Goal: Task Accomplishment & Management: Use online tool/utility

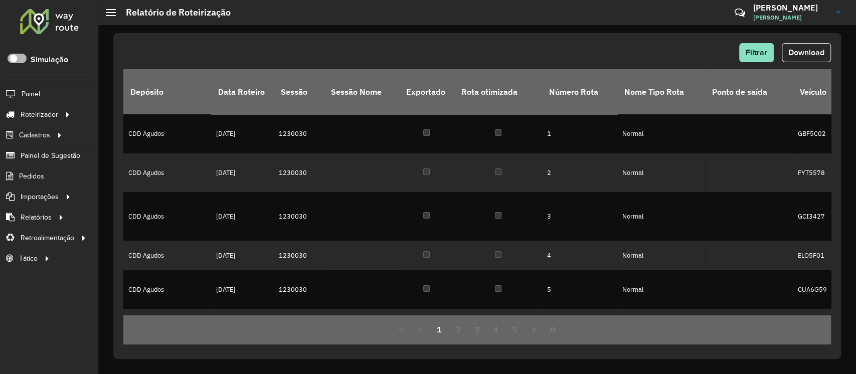
click at [17, 62] on span at bounding box center [17, 59] width 19 height 10
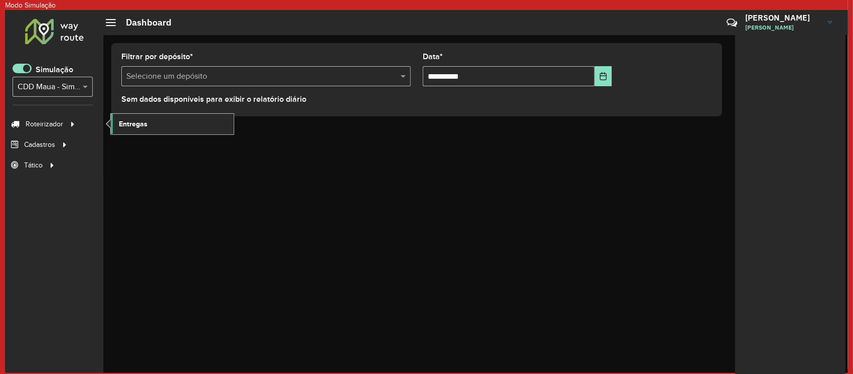
click at [126, 124] on span "Entregas" at bounding box center [133, 124] width 29 height 11
click at [31, 29] on div at bounding box center [54, 31] width 61 height 26
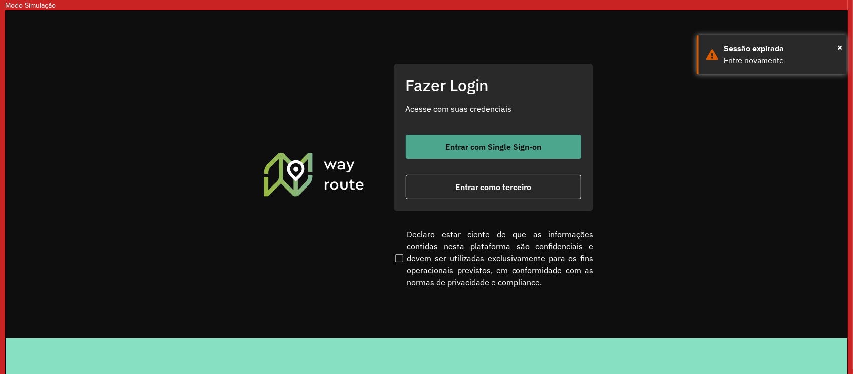
click at [474, 148] on span "Entrar com Single Sign-on" at bounding box center [494, 147] width 96 height 8
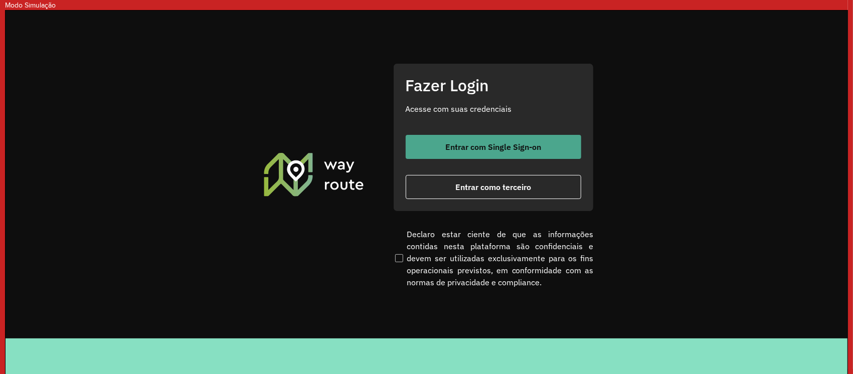
click at [473, 140] on button "Entrar com Single Sign-on" at bounding box center [494, 147] width 176 height 24
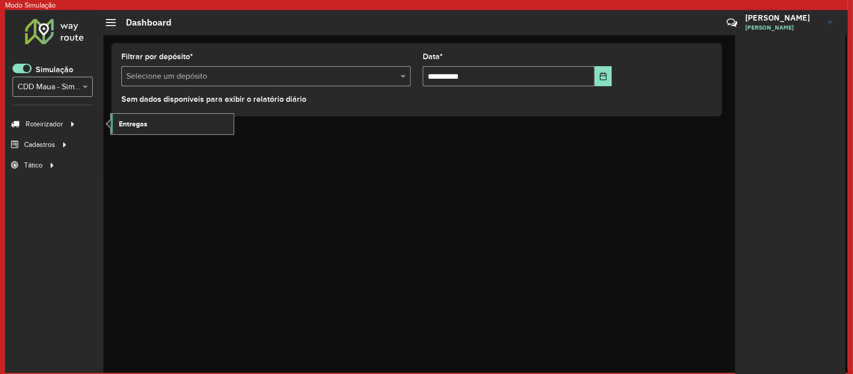
click at [130, 120] on span "Entregas" at bounding box center [133, 124] width 29 height 11
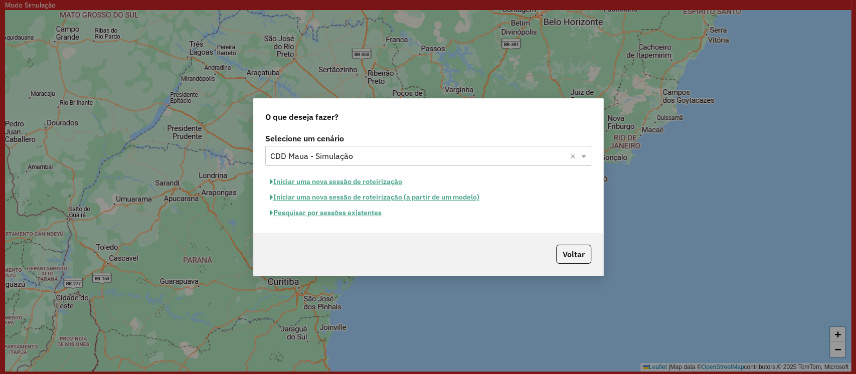
click at [352, 216] on button "Pesquisar por sessões existentes" at bounding box center [325, 213] width 121 height 16
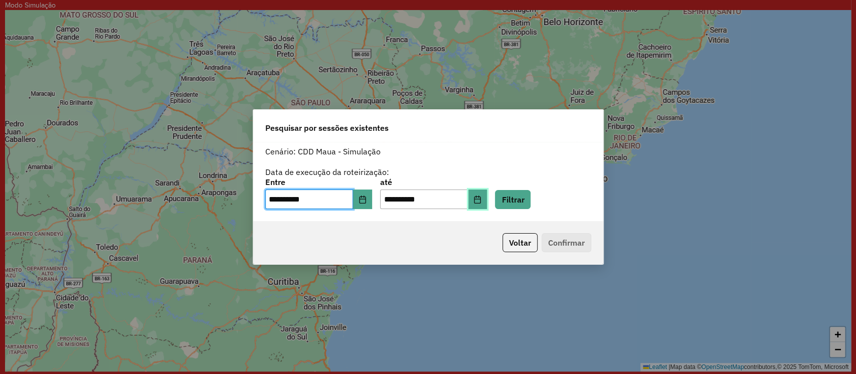
click at [482, 200] on icon "Choose Date" at bounding box center [478, 200] width 8 height 8
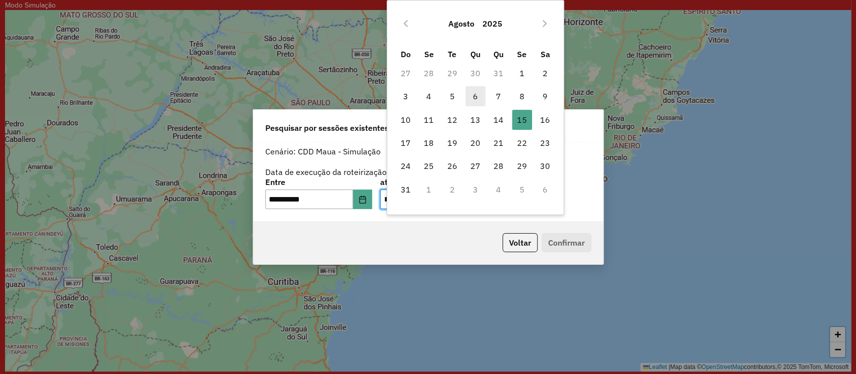
click at [477, 97] on span "6" at bounding box center [476, 96] width 20 height 20
type input "**********"
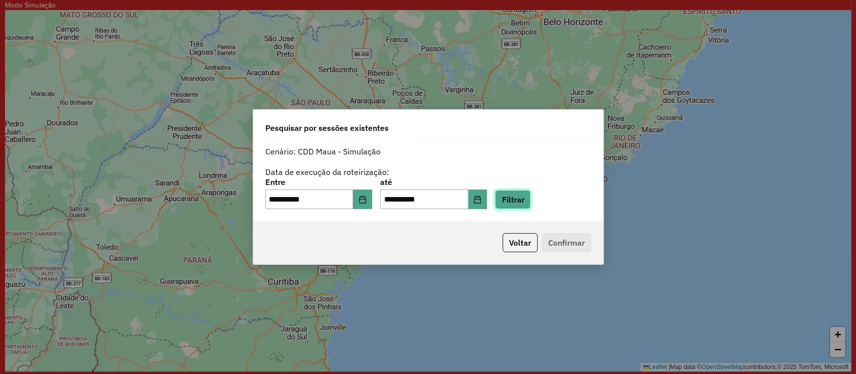
click at [523, 200] on button "Filtrar" at bounding box center [513, 199] width 36 height 19
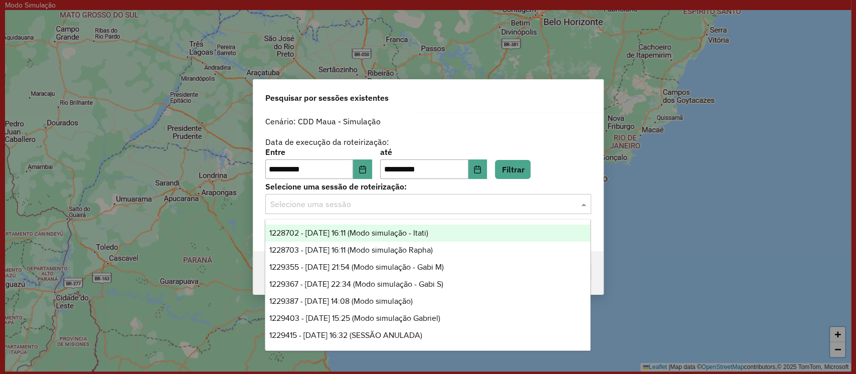
click at [421, 202] on input "text" at bounding box center [418, 205] width 296 height 12
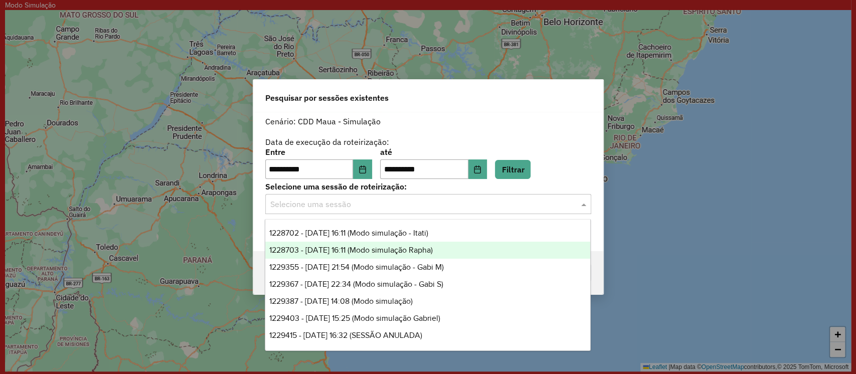
scroll to position [16, 0]
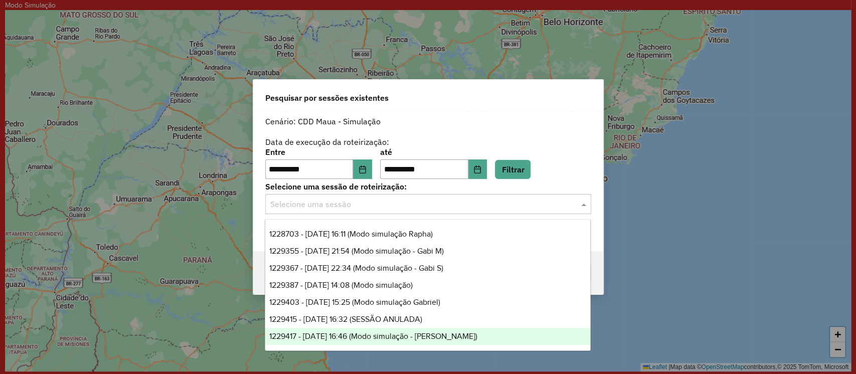
click at [404, 339] on span "1229417 - 06/08/2025 16:46 (Modo simulação - Andréa)" at bounding box center [373, 336] width 208 height 9
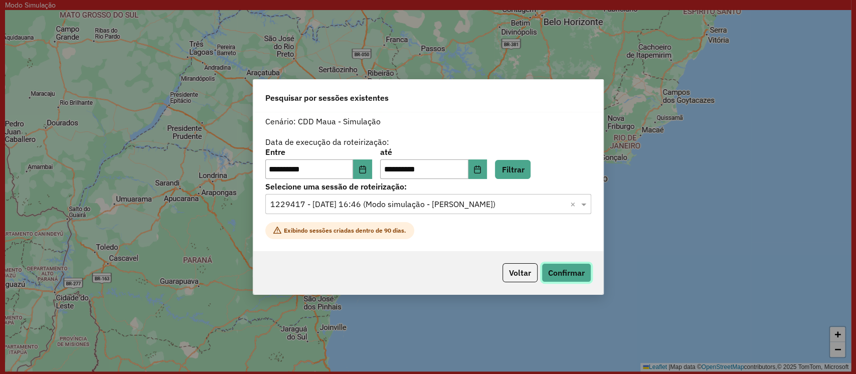
click at [554, 270] on button "Confirmar" at bounding box center [567, 272] width 50 height 19
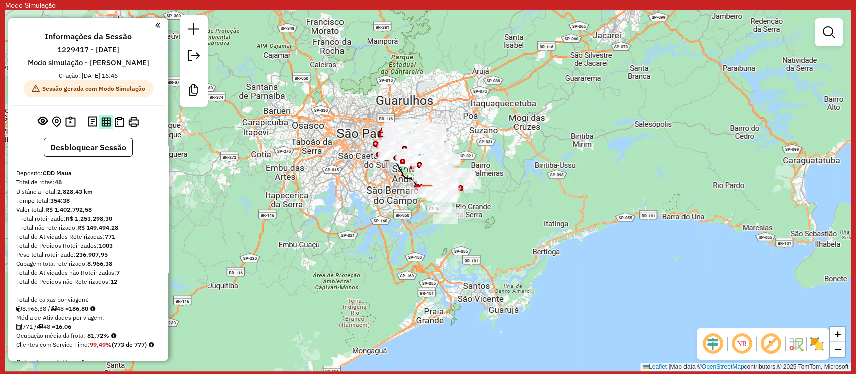
click at [101, 122] on img at bounding box center [106, 122] width 10 height 10
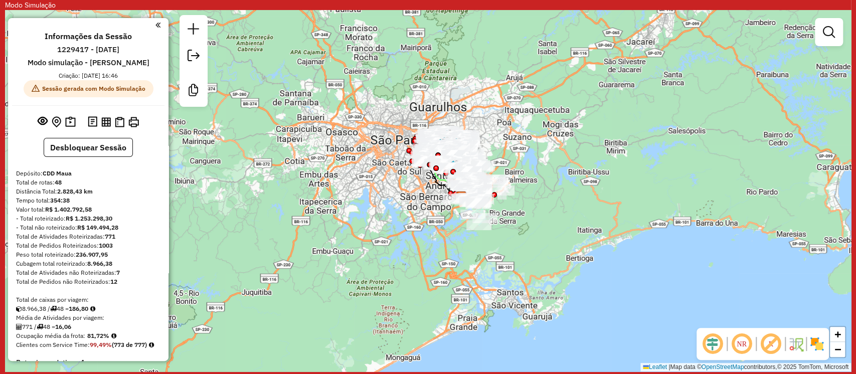
drag, startPoint x: 384, startPoint y: 215, endPoint x: 415, endPoint y: 222, distance: 31.3
click at [415, 222] on div "Janela de atendimento Grade de atendimento Capacidade Transportadoras Veículos …" at bounding box center [428, 191] width 846 height 362
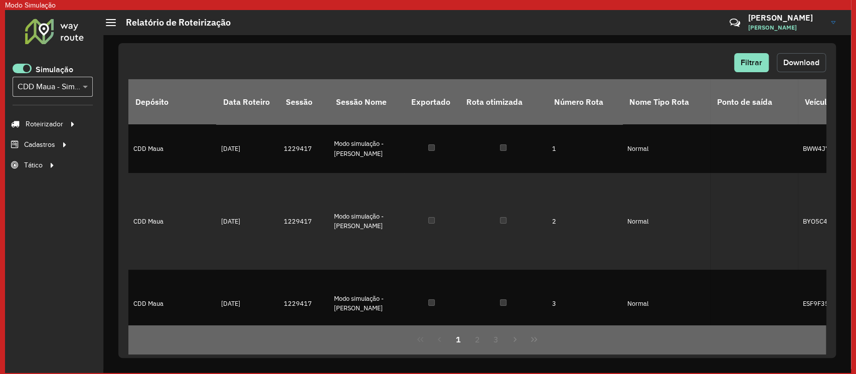
click at [787, 62] on span "Download" at bounding box center [802, 62] width 36 height 9
